Goal: Information Seeking & Learning: Learn about a topic

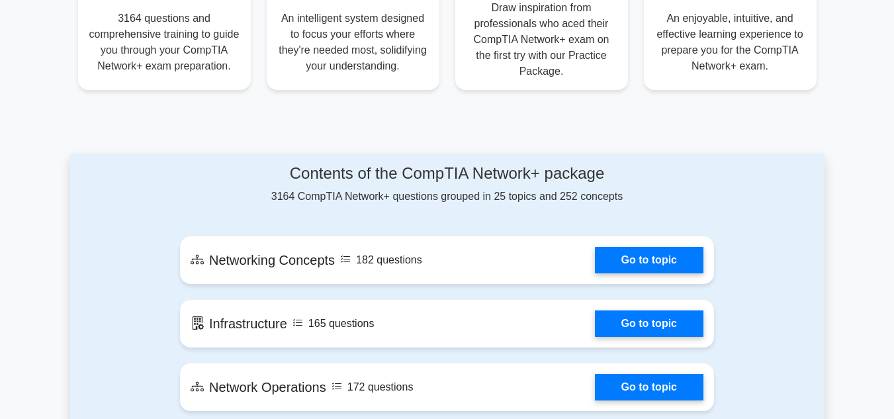
scroll to position [794, 0]
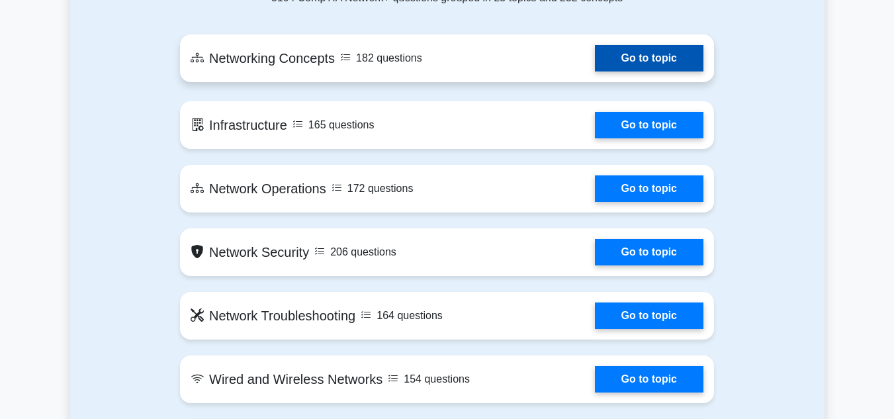
click at [595, 57] on link "Go to topic" at bounding box center [649, 58] width 109 height 26
